Goal: Information Seeking & Learning: Learn about a topic

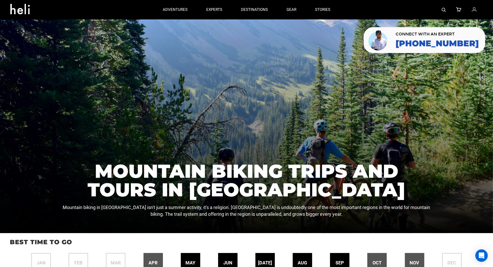
click at [47, 46] on div at bounding box center [246, 126] width 493 height 214
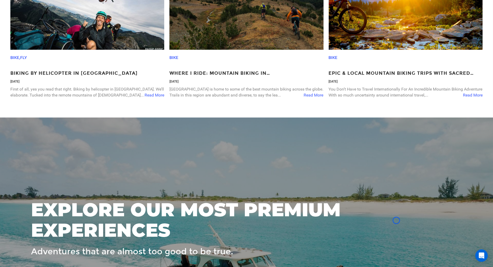
scroll to position [1025, 0]
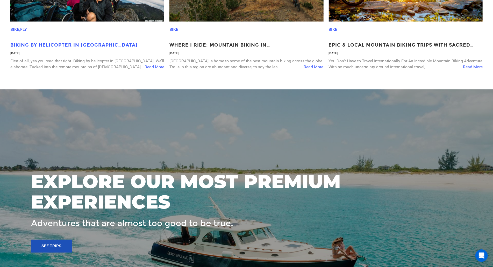
click at [47, 46] on p "Biking by Helicopter in [GEOGRAPHIC_DATA]" at bounding box center [87, 45] width 154 height 7
click at [32, 33] on p "Bike , Fly" at bounding box center [84, 29] width 148 height 16
click at [31, 38] on p "Bike , Fly" at bounding box center [84, 29] width 148 height 16
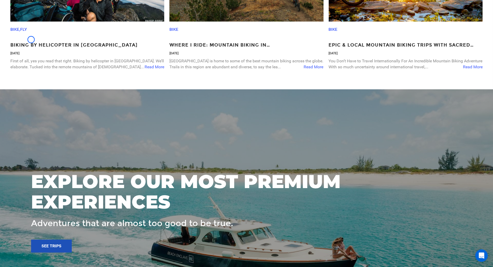
scroll to position [868, 0]
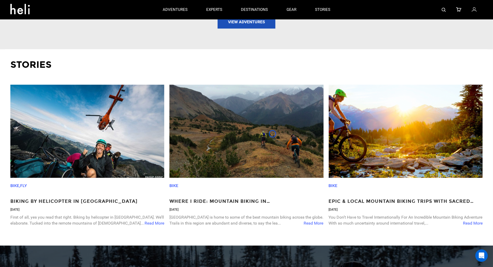
click at [272, 134] on img at bounding box center [246, 131] width 154 height 93
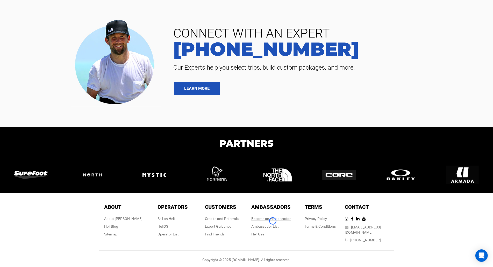
click at [273, 221] on link "Become an Ambassador" at bounding box center [270, 219] width 39 height 4
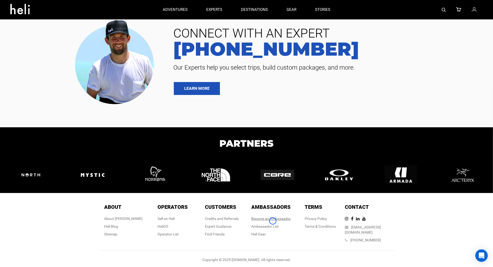
scroll to position [868, 0]
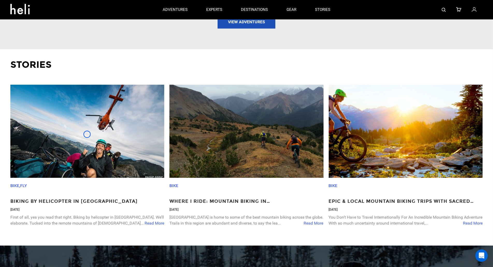
click at [87, 134] on img at bounding box center [87, 131] width 154 height 93
